Goal: Obtain resource: Obtain resource

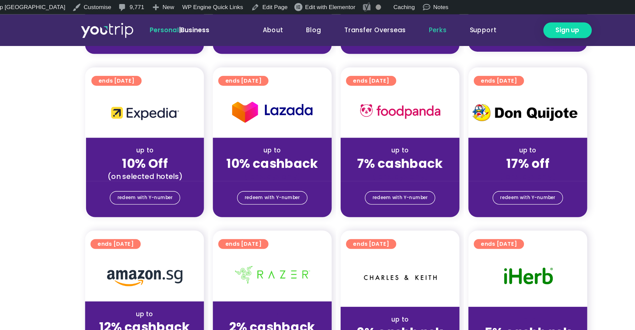
scroll to position [268, 0]
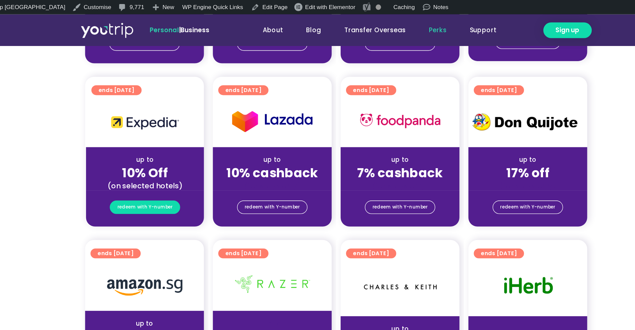
click at [181, 156] on span "redeem with Y-number" at bounding box center [174, 154] width 41 height 9
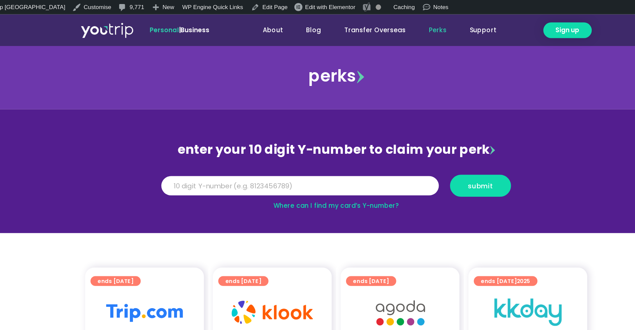
scroll to position [2, 0]
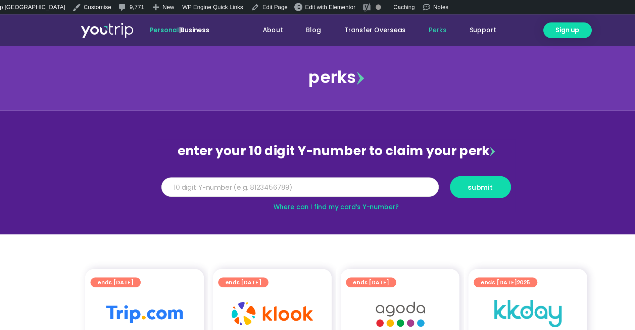
click at [266, 138] on input "Y Number" at bounding box center [291, 140] width 208 height 15
paste input "8156682994"
type input "8156682994"
click at [418, 142] on span "submit" at bounding box center [425, 140] width 19 height 5
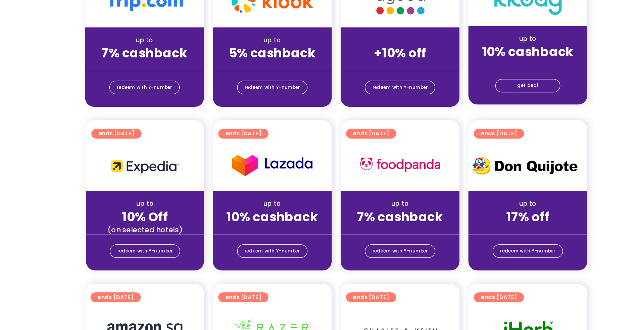
scroll to position [274, 0]
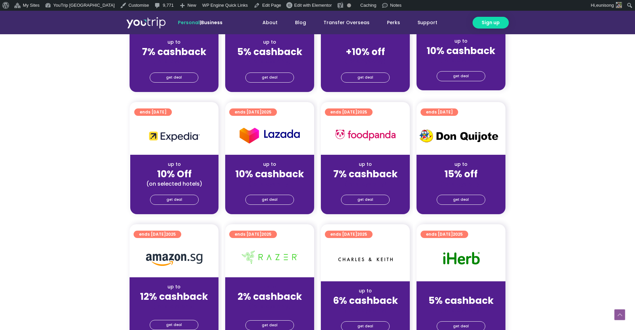
scroll to position [277, 0]
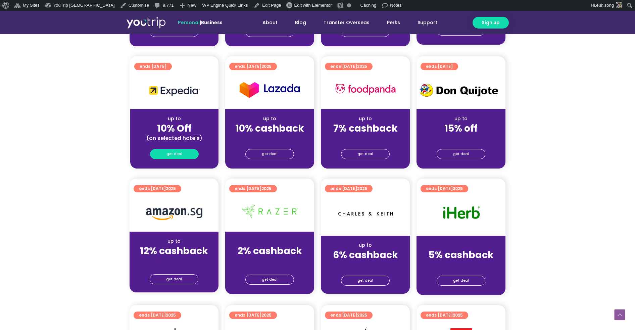
click at [159, 154] on link "get deal" at bounding box center [174, 154] width 49 height 10
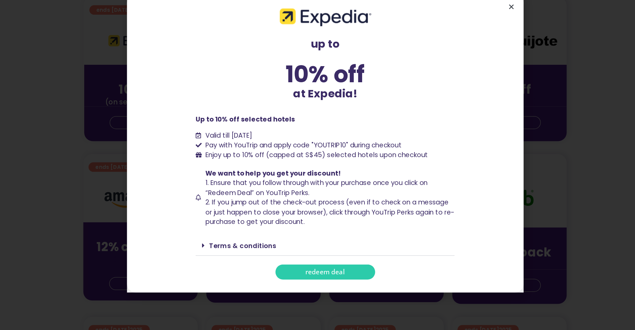
click at [463, 63] on icon "Close" at bounding box center [462, 63] width 5 height 5
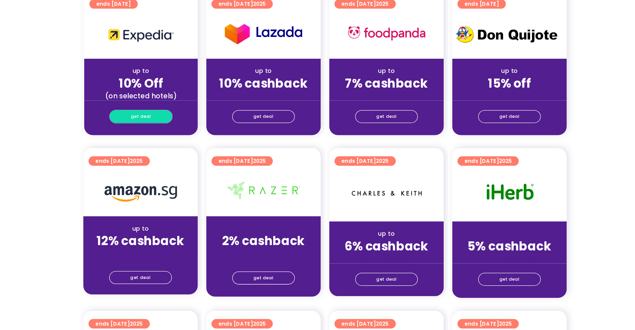
scroll to position [268, 0]
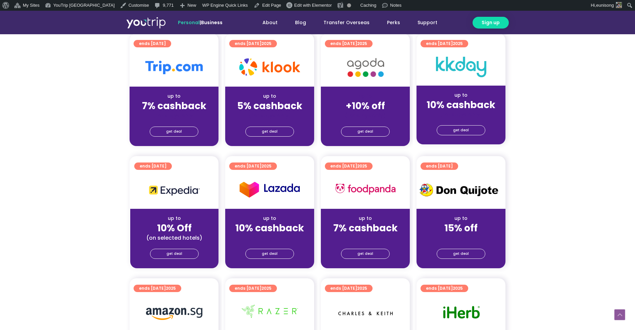
scroll to position [221, 0]
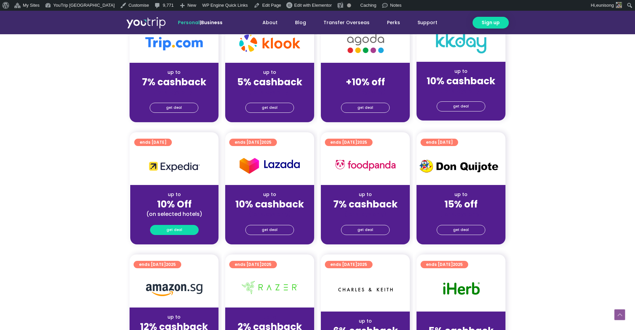
click at [173, 231] on span "get deal" at bounding box center [174, 229] width 16 height 9
